Goal: Task Accomplishment & Management: Manage account settings

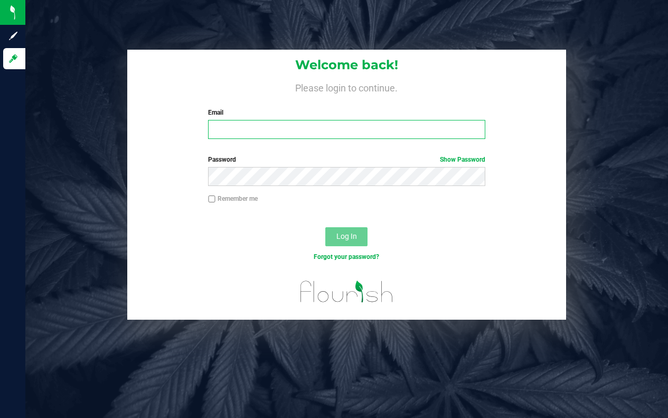
type input "[EMAIL_ADDRESS][DOMAIN_NAME]"
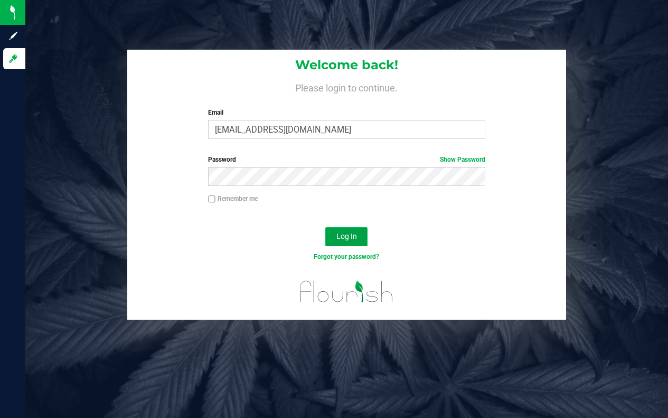
click at [343, 239] on span "Log In" at bounding box center [346, 236] width 21 height 8
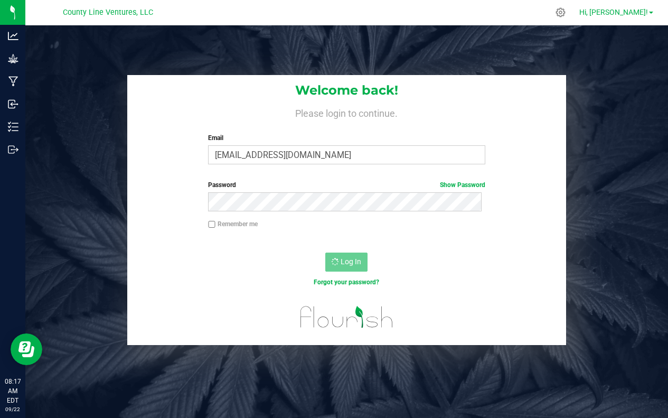
click at [629, 13] on span "Hi, [PERSON_NAME]!" at bounding box center [613, 12] width 69 height 8
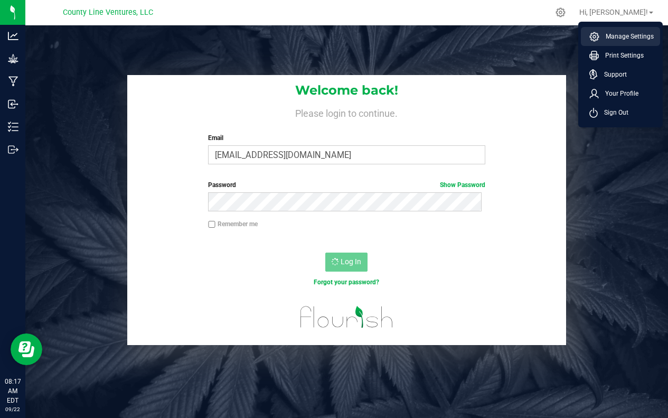
click at [620, 35] on span "Manage Settings" at bounding box center [626, 36] width 54 height 11
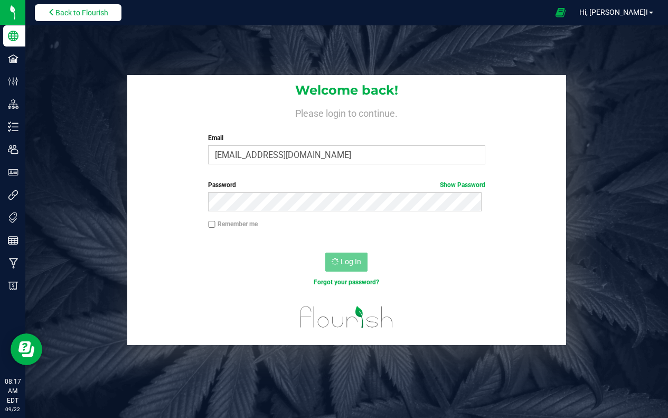
click at [64, 13] on span "Back to Flourish" at bounding box center [81, 12] width 53 height 8
